Goal: Task Accomplishment & Management: Use online tool/utility

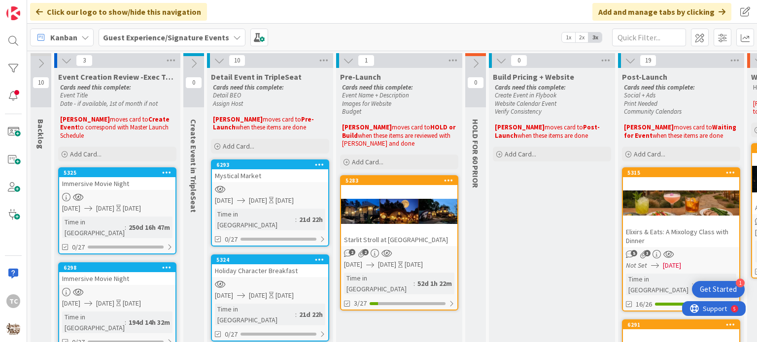
click at [166, 39] on b "Guest Experience/Signature Events" at bounding box center [166, 38] width 126 height 10
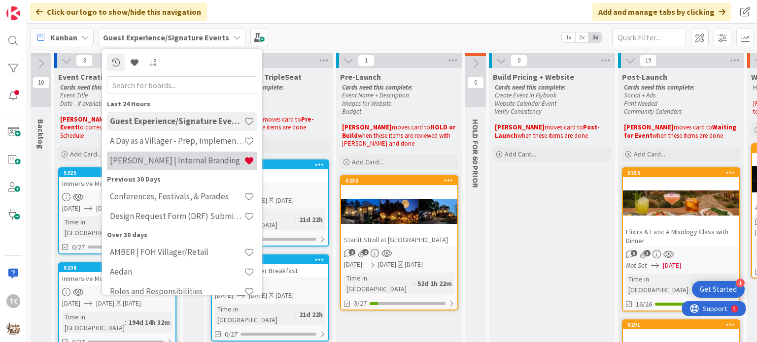
click at [136, 163] on h4 "[PERSON_NAME] | Internal Branding" at bounding box center [177, 161] width 134 height 10
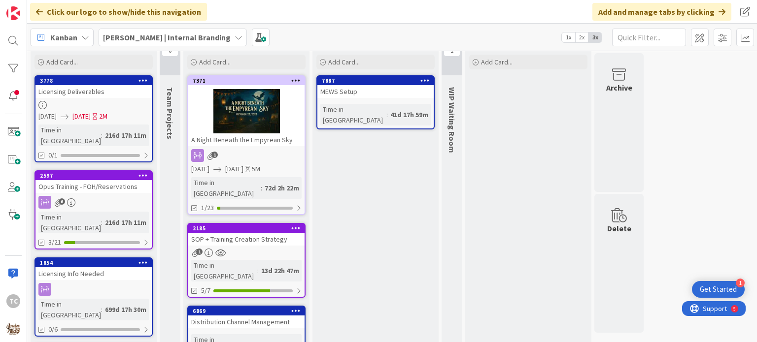
scroll to position [49, 0]
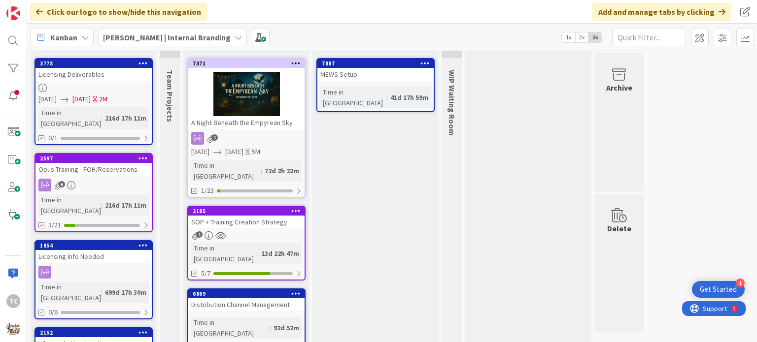
click at [257, 140] on div "1" at bounding box center [246, 138] width 116 height 13
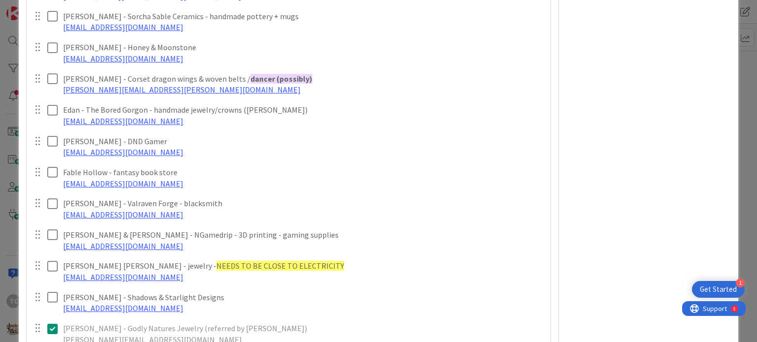
scroll to position [788, 0]
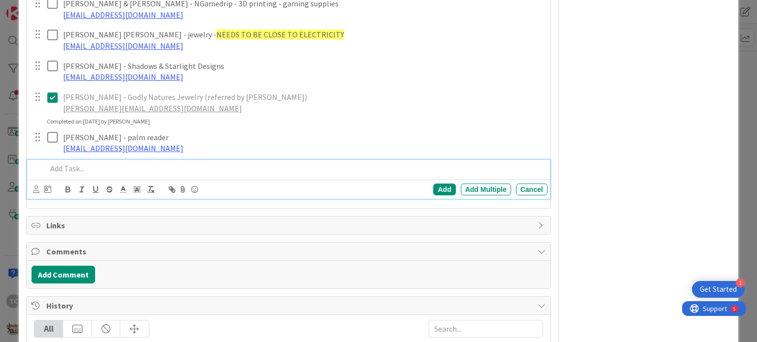
click at [98, 173] on p at bounding box center [295, 168] width 496 height 11
paste div
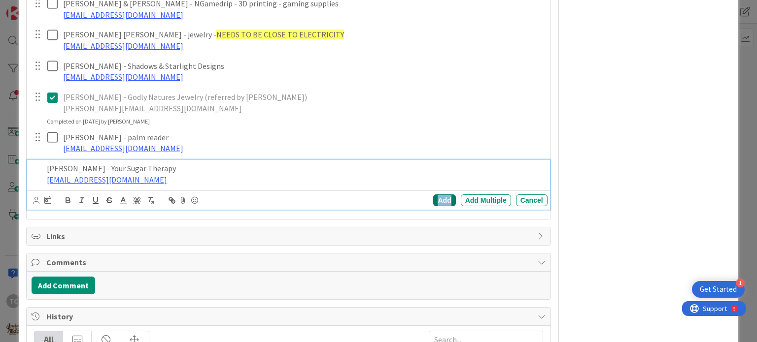
click at [437, 200] on div "Add" at bounding box center [444, 201] width 22 height 12
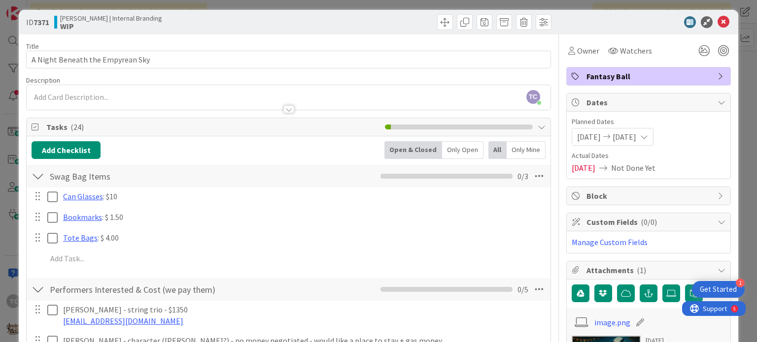
scroll to position [0, 0]
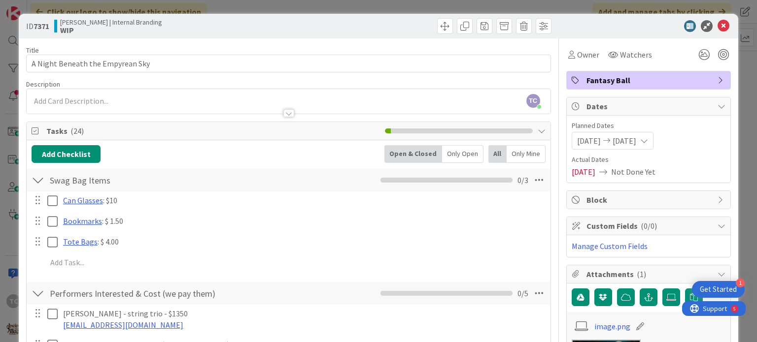
click at [376, 8] on div "ID 7371 [PERSON_NAME] | Internal Branding WIP Title 32 / 128 A Night Beneath th…" at bounding box center [378, 171] width 757 height 342
click at [717, 27] on icon at bounding box center [723, 26] width 12 height 12
